Goal: Use online tool/utility: Utilize a website feature to perform a specific function

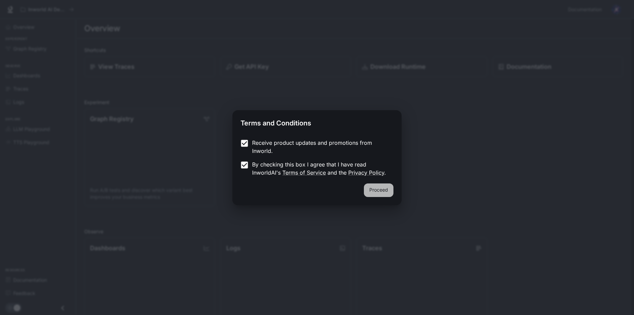
click at [382, 191] on button "Proceed" at bounding box center [379, 191] width 30 height 14
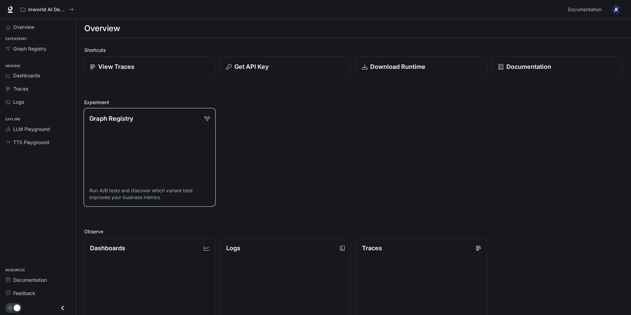
click at [136, 157] on link "Graph Registry Run A/B tests and discover which variant best improves your busi…" at bounding box center [150, 157] width 132 height 99
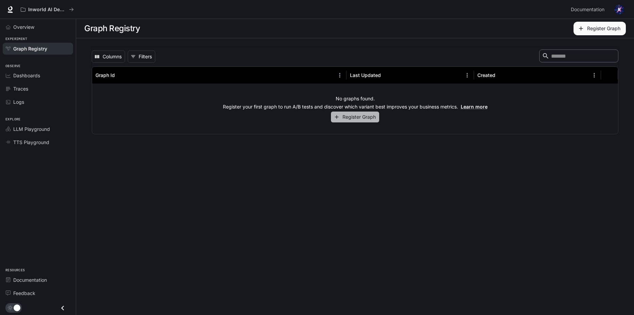
click at [358, 113] on button "Register Graph" at bounding box center [355, 117] width 48 height 11
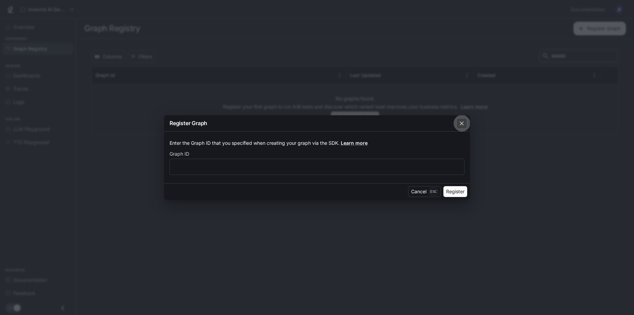
click at [461, 126] on icon "button" at bounding box center [461, 123] width 7 height 7
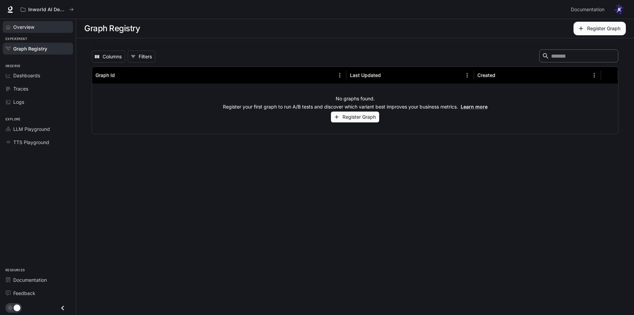
click at [35, 24] on div "Overview" at bounding box center [41, 26] width 57 height 7
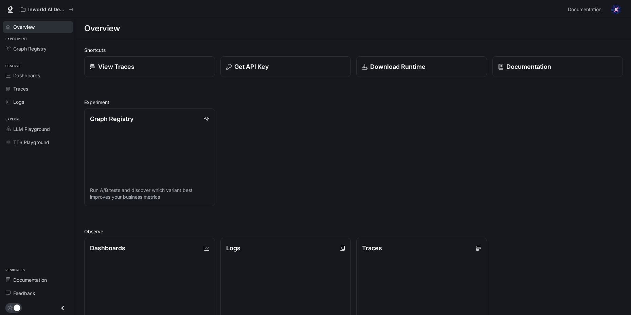
scroll to position [158, 0]
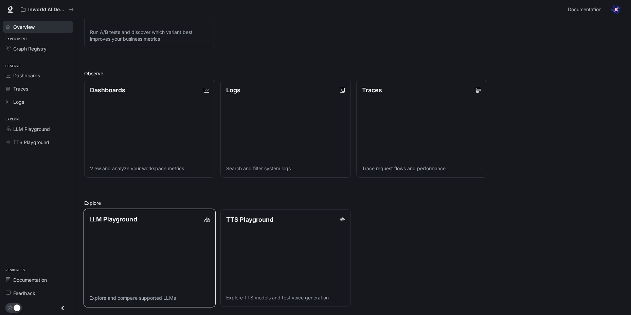
click at [175, 234] on link "LLM Playground Explore and compare supported LLMs" at bounding box center [150, 258] width 132 height 99
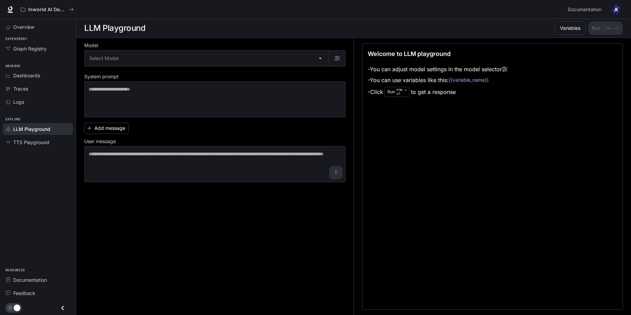
scroll to position [0, 0]
click at [195, 58] on body "Skip to main content Inworld AI Demos Documentation Documentation Portal Overvi…" at bounding box center [317, 158] width 634 height 316
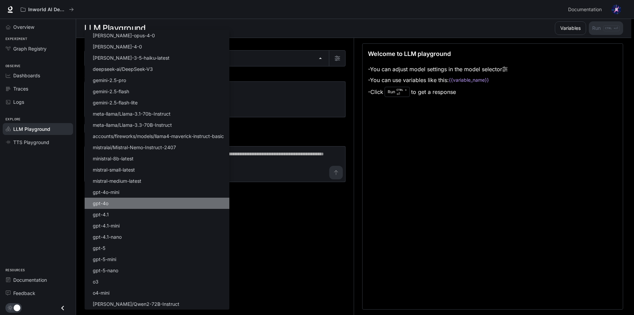
click at [124, 198] on li "gpt-4o" at bounding box center [157, 203] width 145 height 11
type input "******"
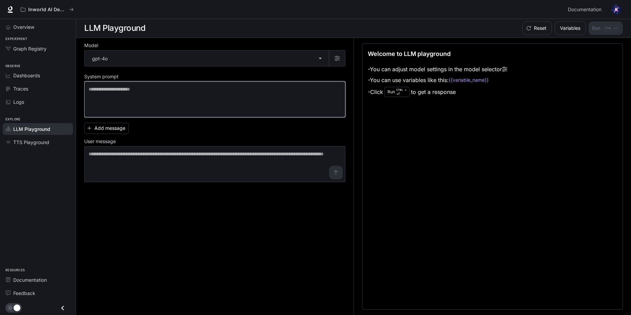
click at [141, 99] on textarea at bounding box center [215, 99] width 252 height 27
